Goal: Obtain resource: Obtain resource

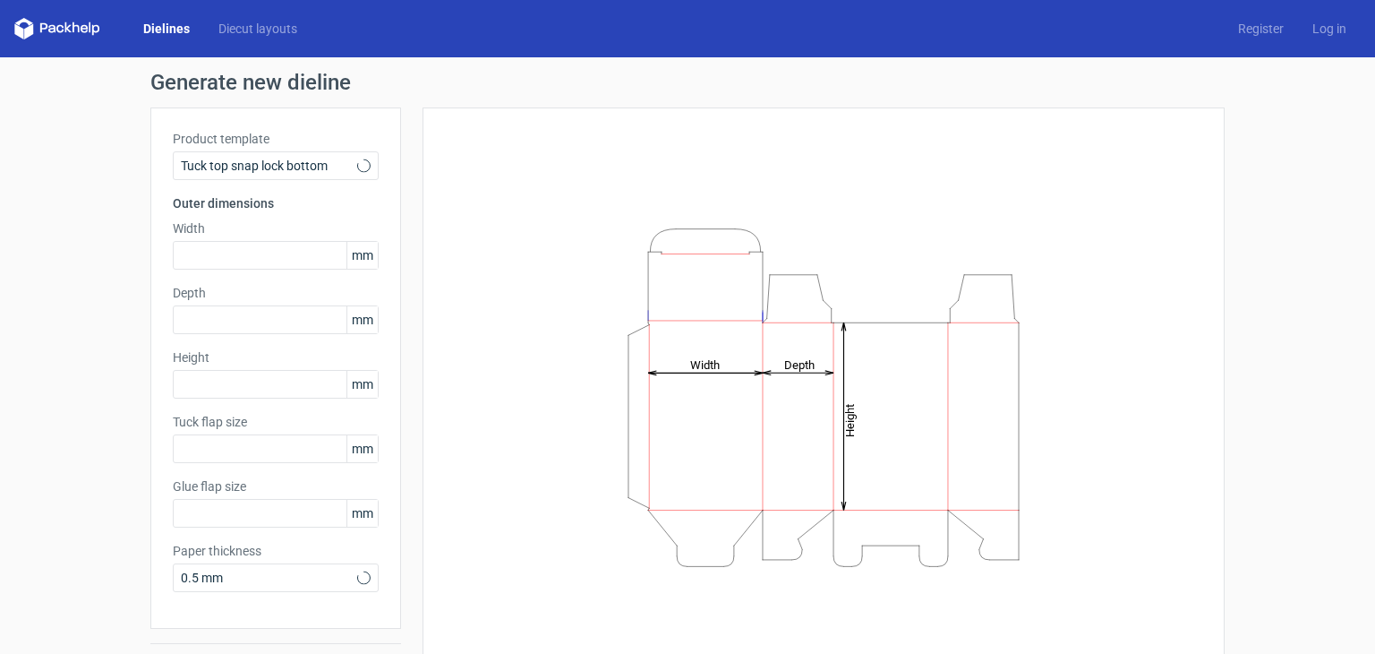
type input "15"
type input "10"
click at [235, 260] on input "text" at bounding box center [276, 255] width 206 height 29
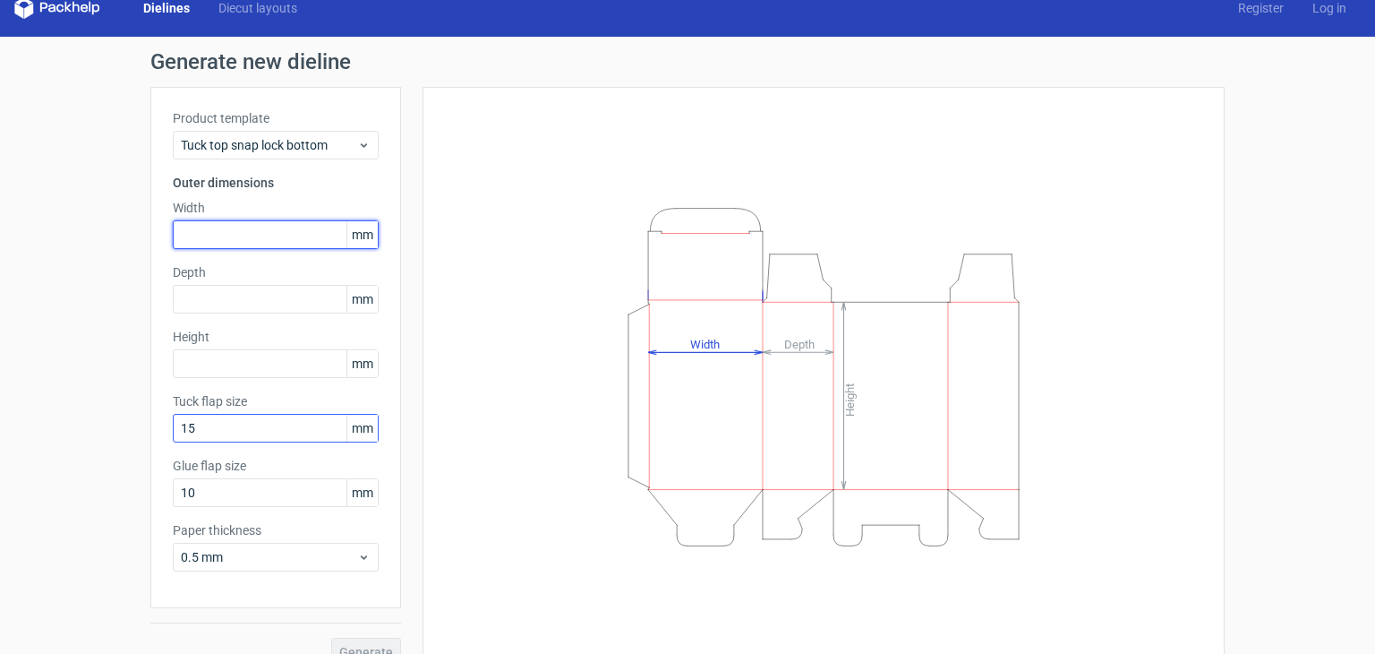
scroll to position [47, 0]
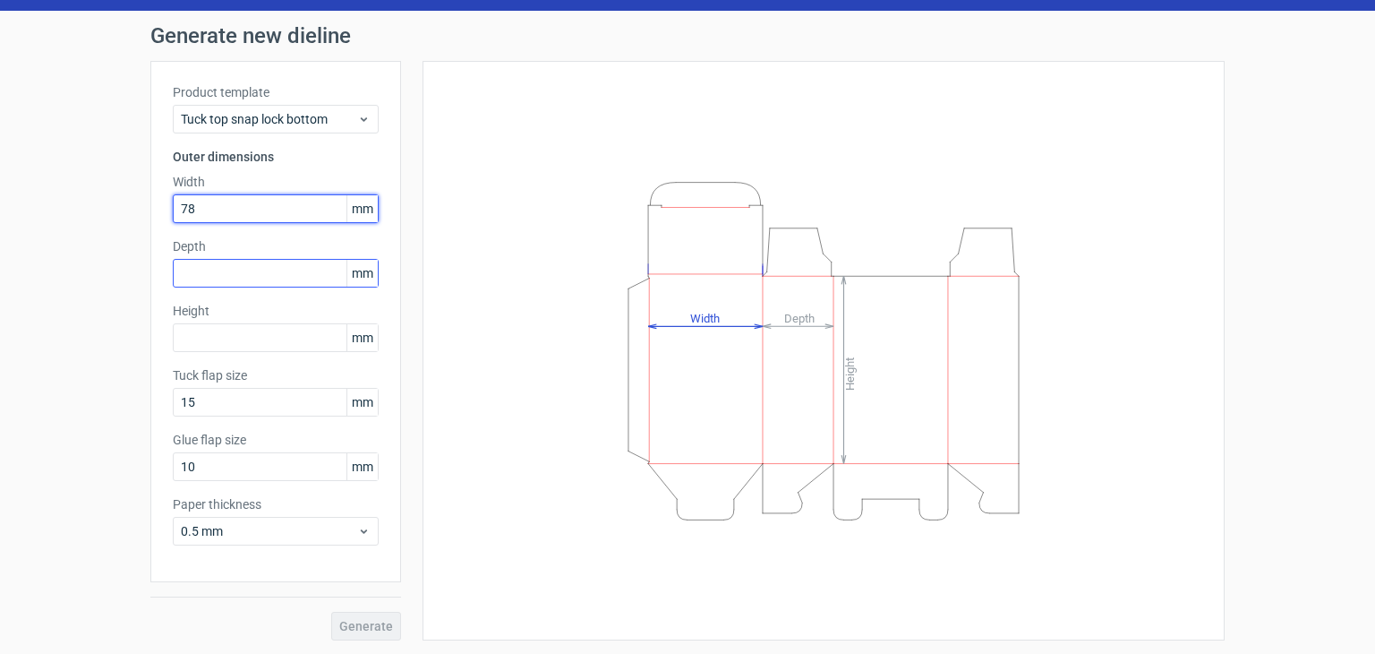
type input "78"
click at [229, 277] on input "text" at bounding box center [276, 273] width 206 height 29
type input "33"
click at [211, 319] on div "Height mm" at bounding box center [276, 327] width 206 height 50
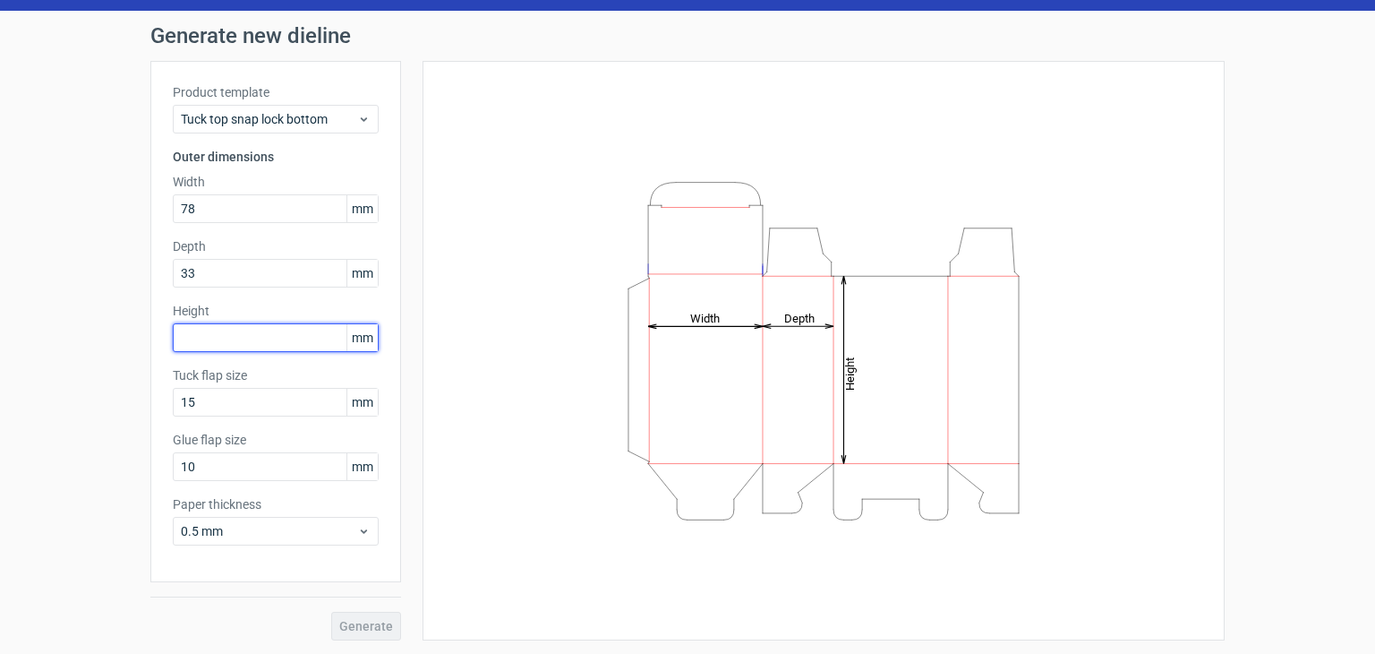
click at [208, 329] on input "text" at bounding box center [276, 337] width 206 height 29
type input "98"
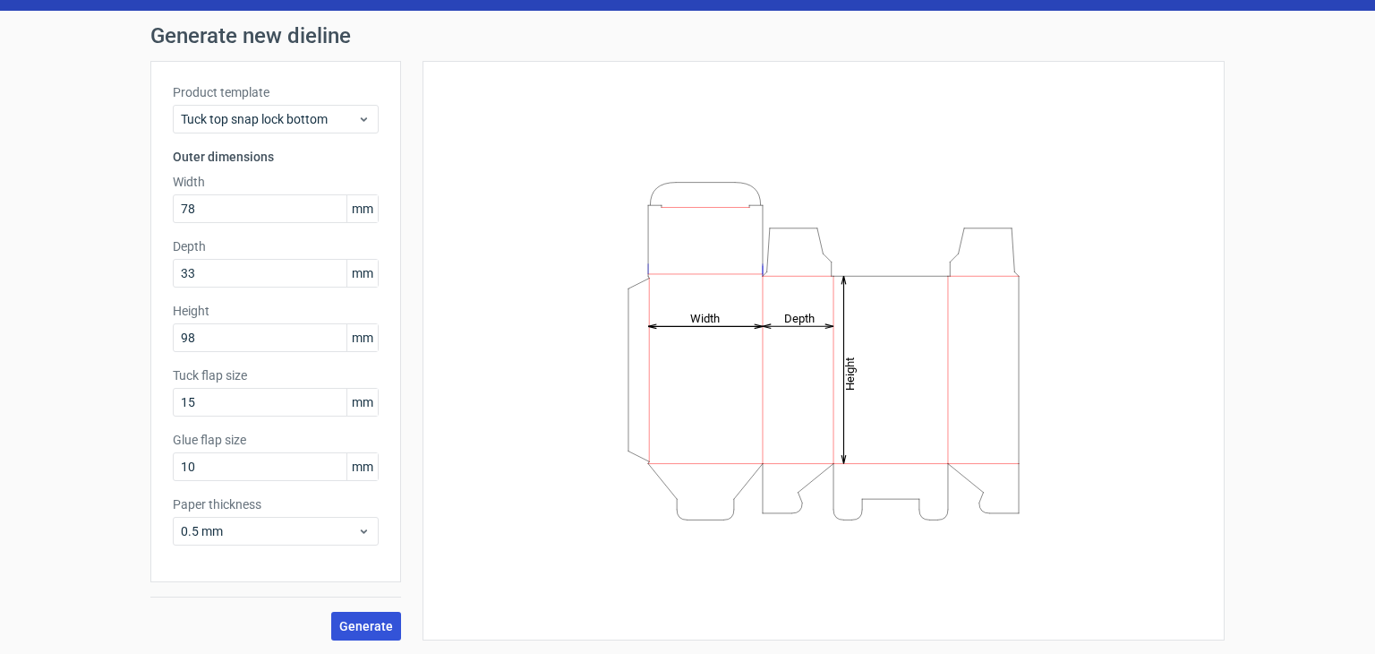
click at [347, 620] on span "Generate" at bounding box center [366, 626] width 54 height 13
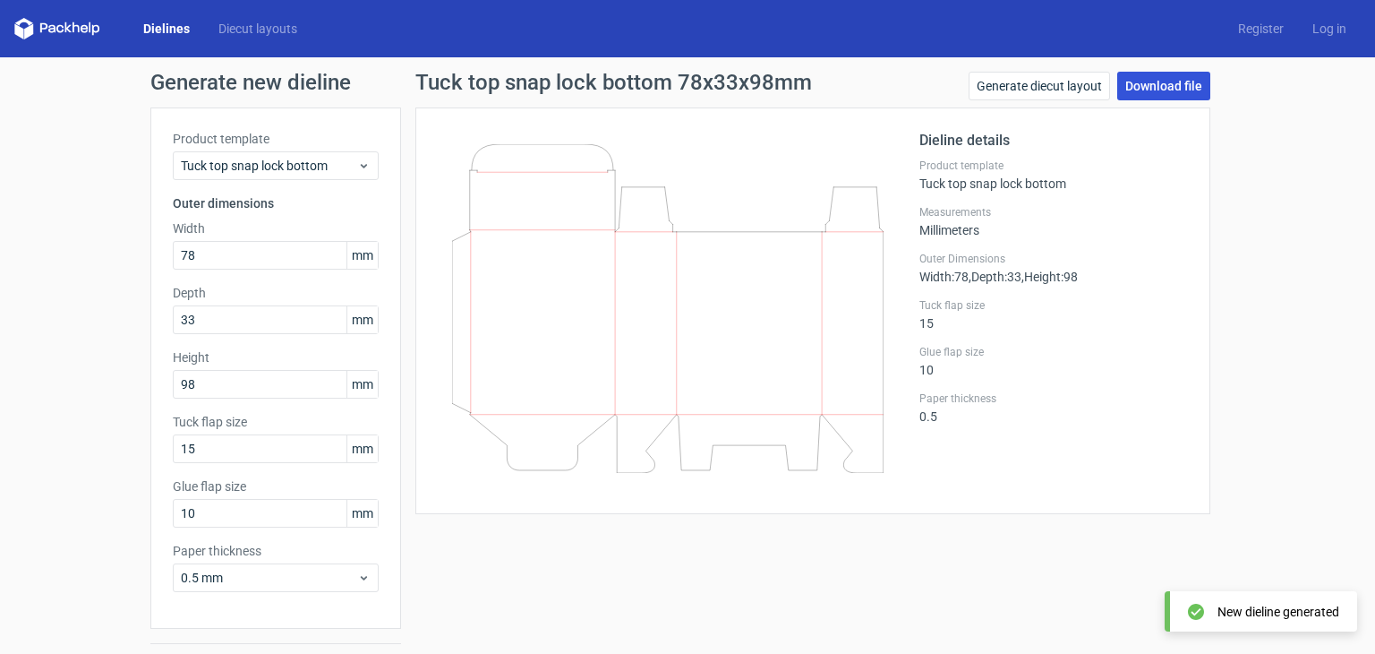
click at [1176, 95] on link "Download file" at bounding box center [1163, 86] width 93 height 29
click at [1014, 87] on link "Generate diecut layout" at bounding box center [1039, 86] width 141 height 29
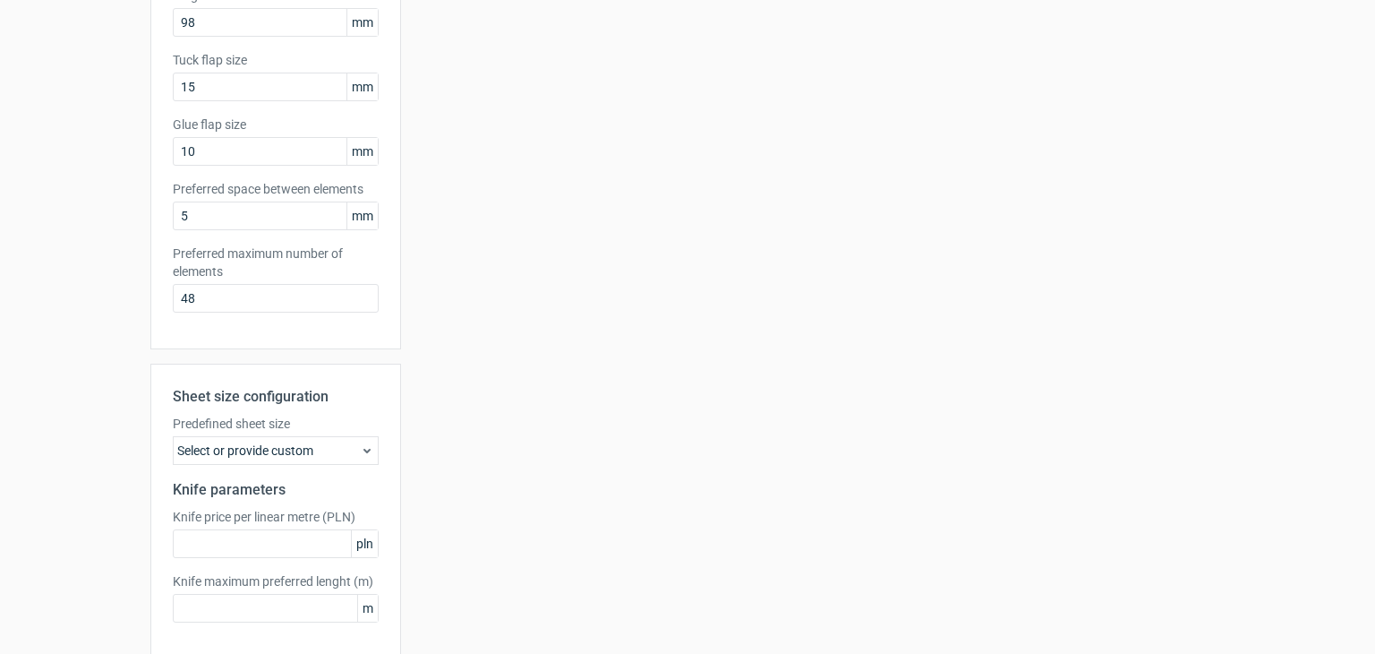
scroll to position [439, 0]
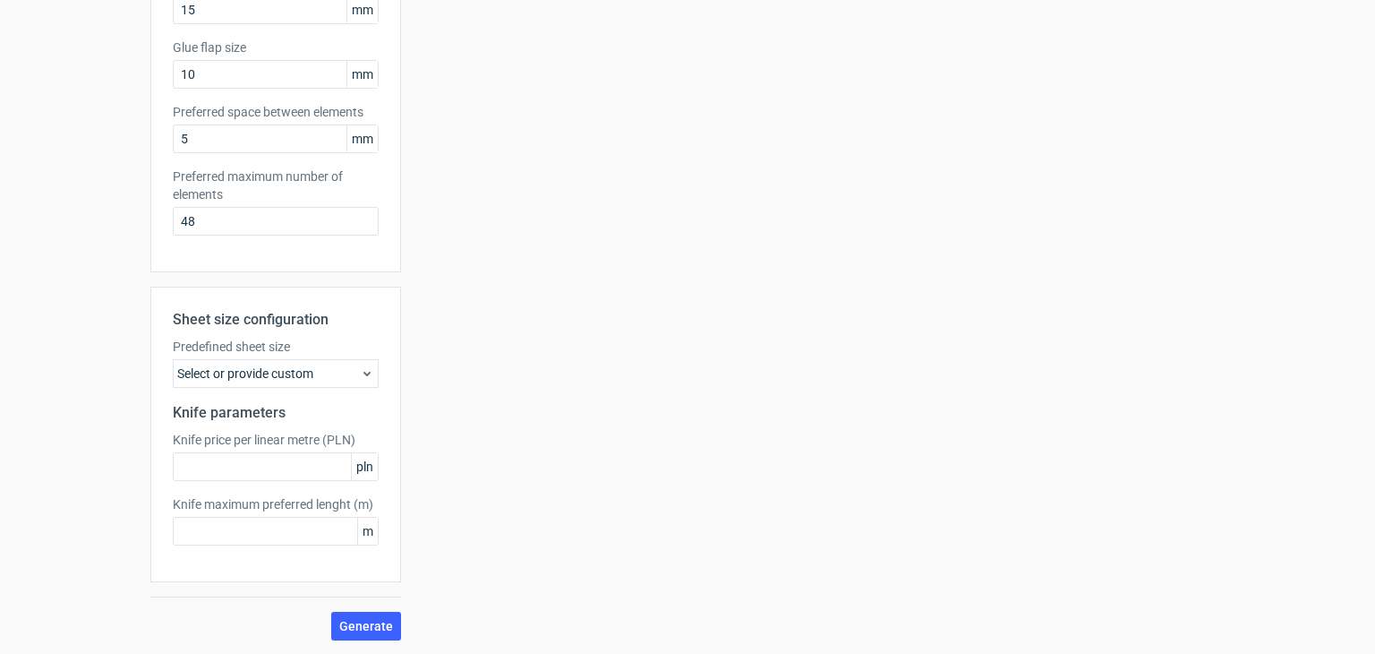
click at [270, 375] on div "Select or provide custom" at bounding box center [276, 373] width 206 height 29
